Goal: Task Accomplishment & Management: Manage account settings

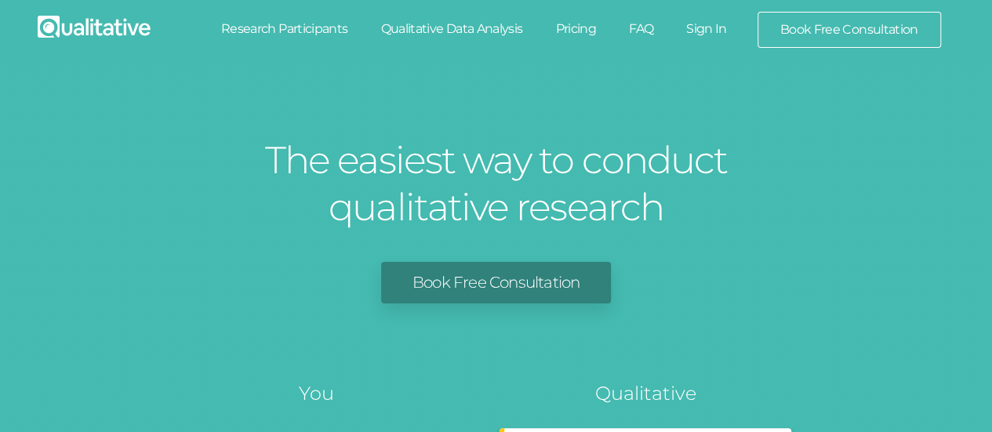
click at [715, 29] on link "Sign In" at bounding box center [707, 29] width 74 height 35
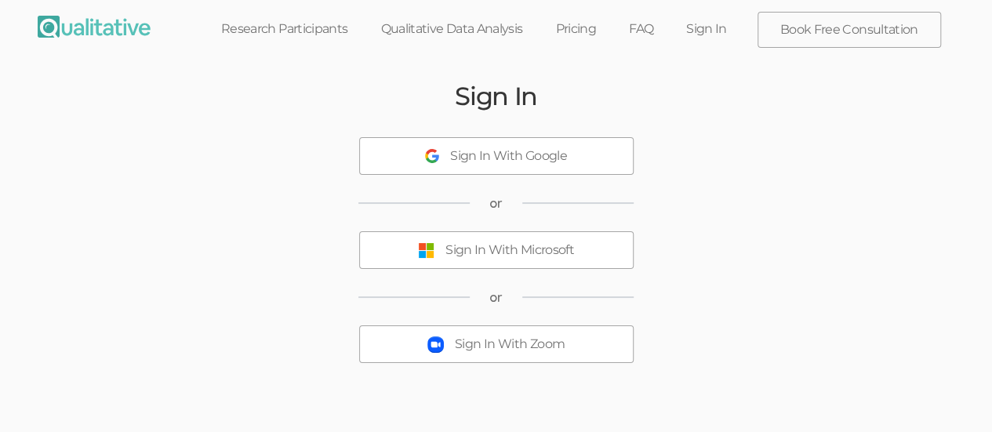
click at [518, 256] on div "Sign In With Microsoft" at bounding box center [509, 251] width 129 height 18
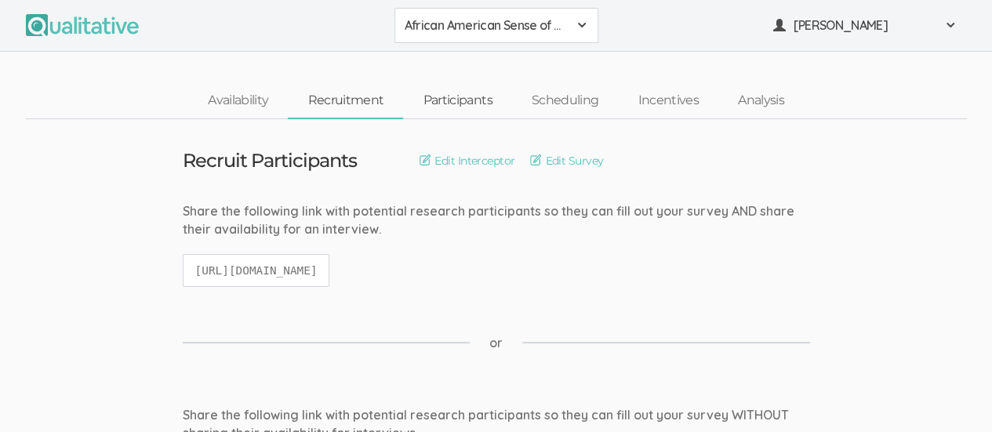
click at [458, 102] on link "Participants" at bounding box center [457, 101] width 108 height 34
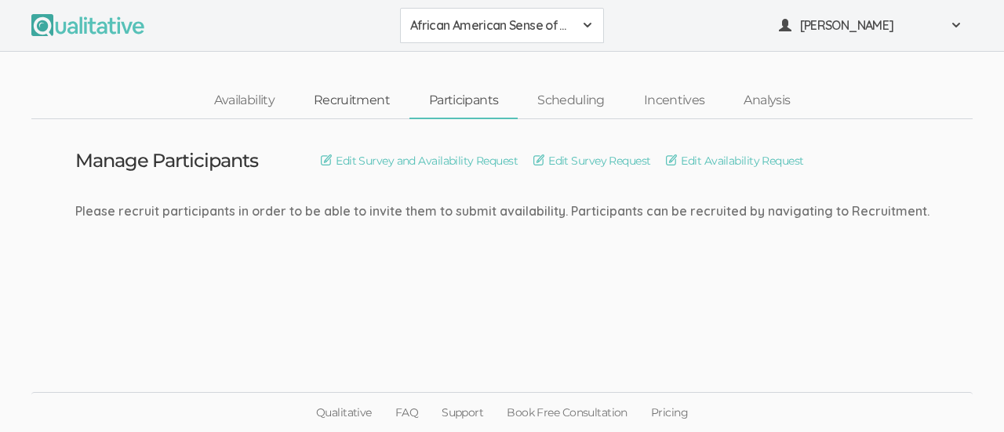
click at [371, 95] on link "Recruitment" at bounding box center [351, 101] width 115 height 34
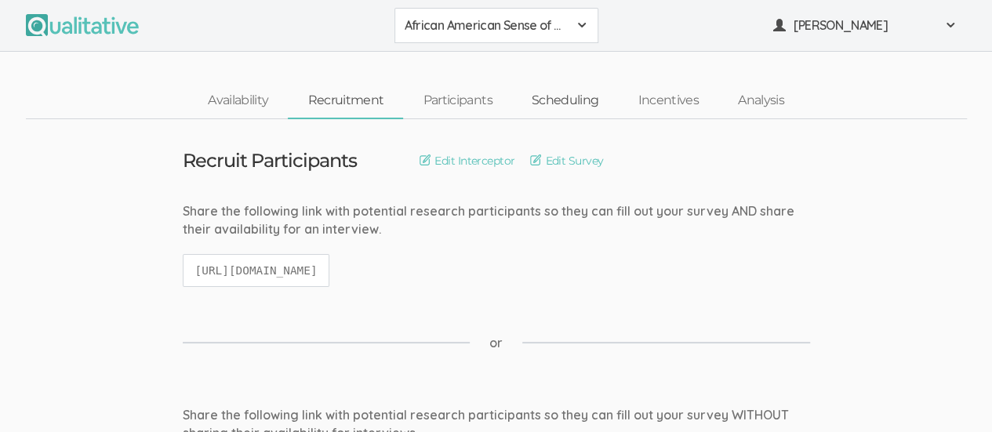
click at [557, 104] on link "Scheduling" at bounding box center [565, 101] width 107 height 34
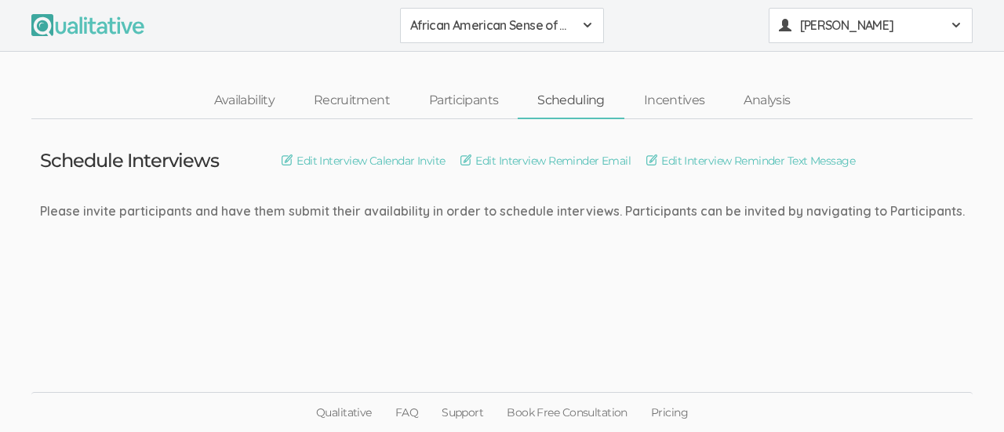
click at [954, 23] on span at bounding box center [956, 25] width 13 height 13
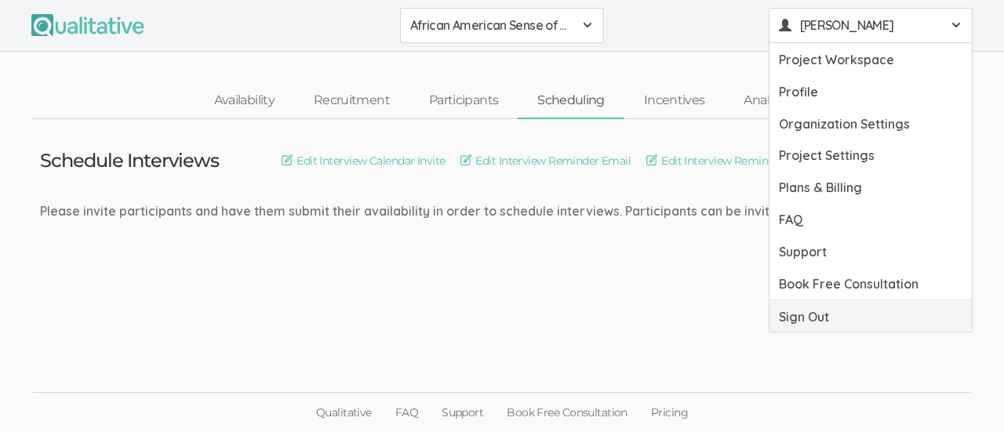
click at [843, 325] on link "Sign Out" at bounding box center [870, 316] width 202 height 32
